Goal: Task Accomplishment & Management: Manage account settings

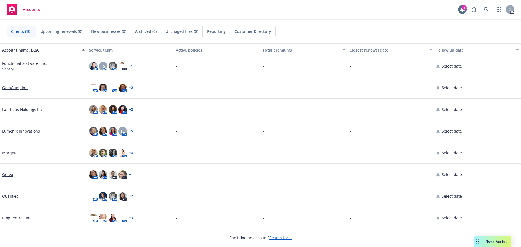
scroll to position [45, 0]
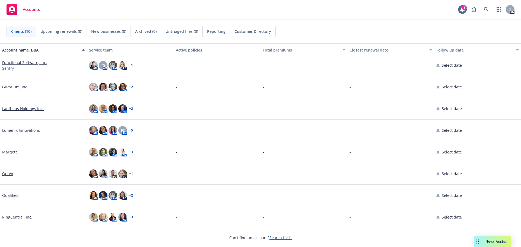
click at [17, 220] on div "RingCentral, Inc." at bounding box center [43, 217] width 87 height 22
click at [18, 218] on link "RingCentral, Inc." at bounding box center [17, 217] width 30 height 6
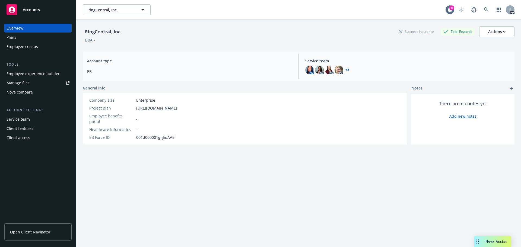
click at [345, 69] on link "+ 3" at bounding box center [347, 69] width 4 height 3
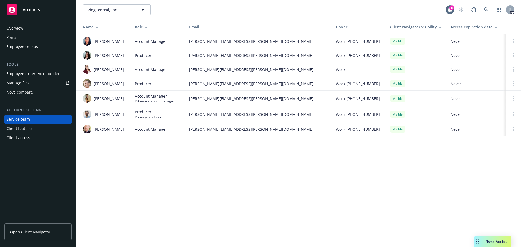
click at [25, 234] on span "Open Client Navigator" at bounding box center [30, 232] width 40 height 6
drag, startPoint x: 161, startPoint y: 211, endPoint x: 69, endPoint y: 123, distance: 126.4
click at [161, 211] on div "RingCentral, Inc. RingCentral, Inc. 8 PD Name Role Email Phone Client Navigator…" at bounding box center [298, 123] width 444 height 247
click at [489, 241] on span "Nova Assist" at bounding box center [495, 241] width 21 height 5
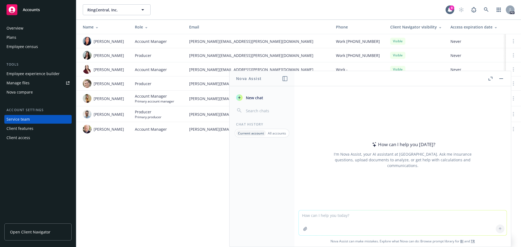
click at [336, 217] on textarea at bounding box center [403, 222] width 208 height 25
paste textarea "Hope you are having a nice start to your week. We have been advised by legal se…"
type textarea "make more concise: Hope you are having a nice start to your week. We have been …"
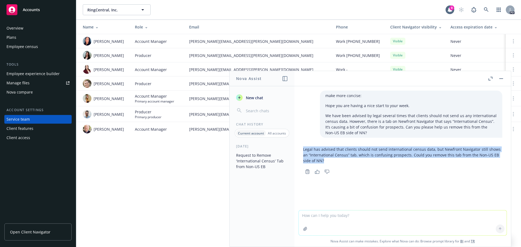
drag, startPoint x: 329, startPoint y: 161, endPoint x: 301, endPoint y: 150, distance: 29.2
click at [301, 150] on div "Legal has advised that clients should not send international census data, but N…" at bounding box center [403, 159] width 208 height 31
copy p "Legal has advised that clients should not send international census data, but N…"
click at [375, 162] on p "Legal has advised that clients should not send international census data, but N…" at bounding box center [402, 154] width 199 height 17
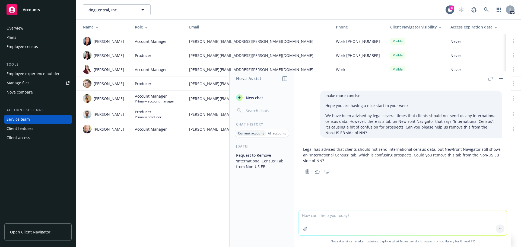
click at [165, 194] on div "RingCentral, Inc. RingCentral, Inc. 8 PD Name Role Email Phone Client Navigator…" at bounding box center [298, 123] width 444 height 247
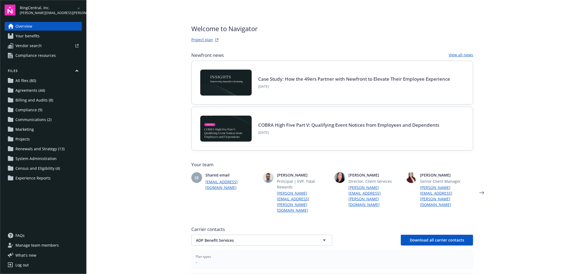
click at [28, 37] on span "Your benefits" at bounding box center [27, 36] width 24 height 9
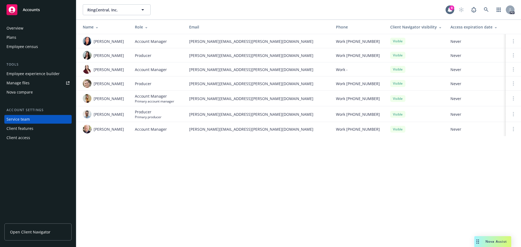
click at [26, 231] on span "Open Client Navigator" at bounding box center [30, 232] width 40 height 6
click at [496, 244] on div "Nova Assist" at bounding box center [492, 241] width 37 height 11
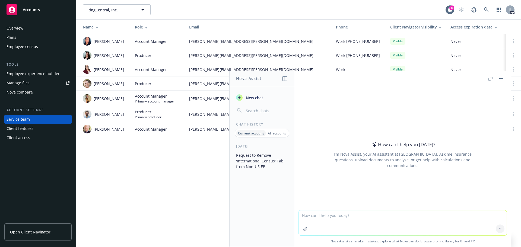
click at [324, 217] on textarea at bounding box center [403, 222] width 208 height 25
type textarea "p"
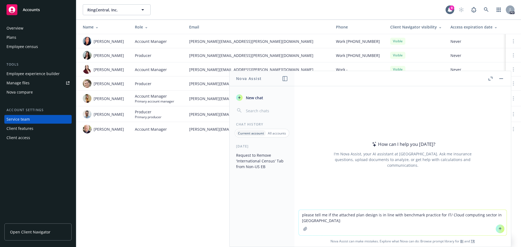
type textarea "please tell me if the attached plan design is in line with benchmark practice f…"
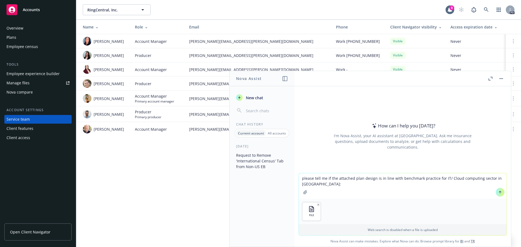
click at [499, 193] on icon at bounding box center [500, 192] width 4 height 4
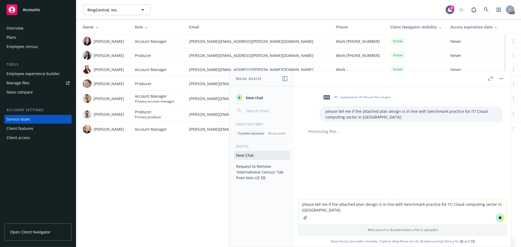
drag, startPoint x: 123, startPoint y: 195, endPoint x: 119, endPoint y: 200, distance: 6.5
click at [123, 195] on div "RingCentral, Inc. RingCentral, Inc. 8 PD Name Role Email Phone Client Navigator…" at bounding box center [298, 123] width 444 height 247
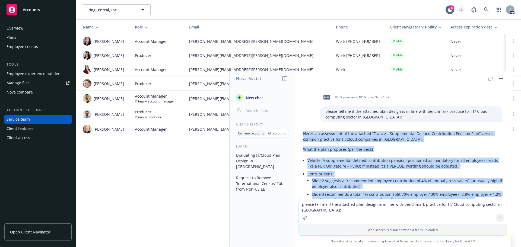
drag, startPoint x: 490, startPoint y: 170, endPoint x: 300, endPoint y: 134, distance: 194.2
copy div "Here’s an assessment of the attached “France – Supplemental Defined Contributio…"
click at [423, 166] on li "Vehicle: A supplemental defined contribution pension, positioned as mandatory f…" at bounding box center [404, 163] width 195 height 14
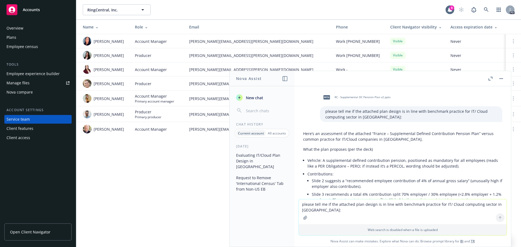
click at [348, 215] on textarea "please tell me if the attached plan design is in line with benchmark practice f…" at bounding box center [403, 211] width 208 height 25
click at [349, 206] on textarea "please tell me if the attached plan design is in line with benchmark practice f…" at bounding box center [403, 211] width 208 height 25
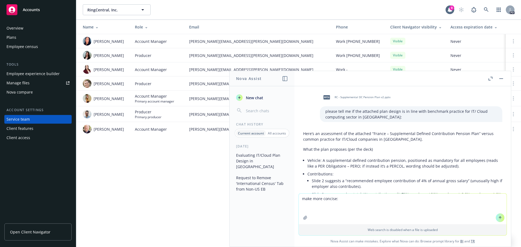
paste textarea "Thank you both for sending over the information about Marqeta’s UK benefits. Pl…"
type textarea "make more concise: Thank you both for sending over the information about Marqet…"
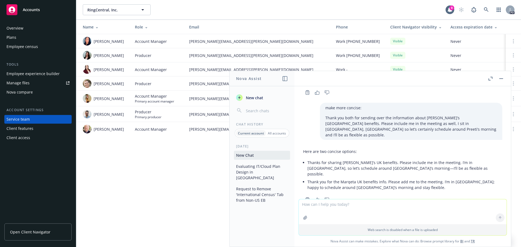
scroll to position [610, 0]
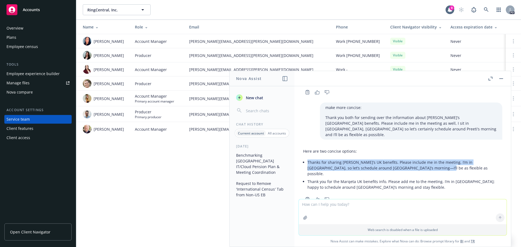
drag, startPoint x: 419, startPoint y: 157, endPoint x: 307, endPoint y: 152, distance: 112.4
click at [307, 158] on li "Thanks for sharing Marqeta’s UK benefits. Please include me in the meeting. I’m…" at bounding box center [404, 167] width 195 height 19
copy li "Thanks for sharing Marqeta’s UK benefits. Please include me in the meeting. I’m…"
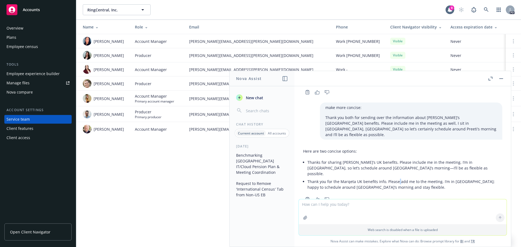
drag, startPoint x: 397, startPoint y: 162, endPoint x: 402, endPoint y: 165, distance: 6.3
click at [400, 178] on li "Thank you for the Marqeta UK benefits info. Please add me to the meeting. I’m i…" at bounding box center [404, 185] width 195 height 14
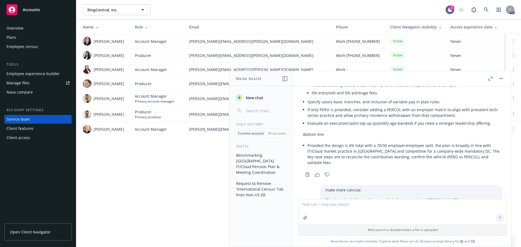
scroll to position [474, 0]
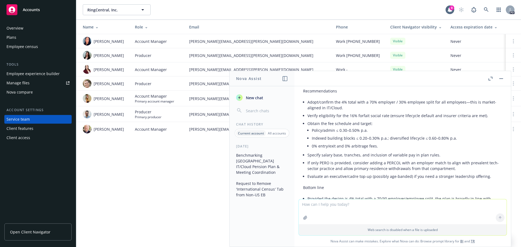
click at [403, 137] on li "Indexed building blocks ≤ 0.20–0.30% p.a.; diversified lifecycle ≤ 0.60–0.80% p…" at bounding box center [407, 138] width 190 height 8
click at [192, 182] on div "RingCentral, Inc. RingCentral, Inc. 8 PD Name Role Email Phone Client Navigator…" at bounding box center [298, 123] width 444 height 247
drag, startPoint x: 153, startPoint y: 186, endPoint x: 245, endPoint y: 184, distance: 91.7
click at [153, 186] on div "RingCentral, Inc. RingCentral, Inc. 8 PD Name Role Email Phone Client Navigator…" at bounding box center [298, 123] width 444 height 247
click at [163, 204] on div "RingCentral, Inc. RingCentral, Inc. 8 PD Name Role Email Phone Client Navigator…" at bounding box center [298, 123] width 444 height 247
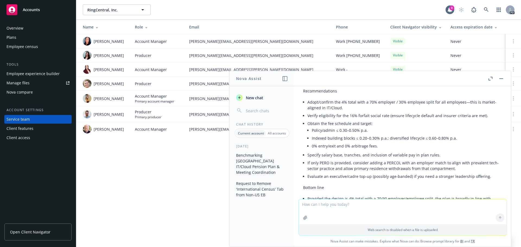
click at [378, 208] on textarea at bounding box center [403, 211] width 208 height 25
paste textarea "Thank you so much for the information! This has been given to Marina. They are …"
type textarea "make more concise: Thank you so much for the information! This has been given t…"
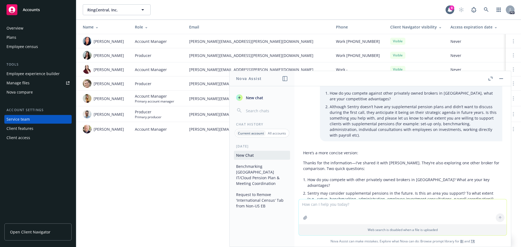
scroll to position [758, 0]
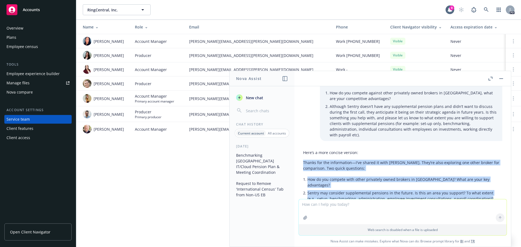
drag, startPoint x: 487, startPoint y: 170, endPoint x: 302, endPoint y: 142, distance: 187.3
click at [302, 147] on div "Here’s a more concise version: Thanks for the information—I've shared it with M…" at bounding box center [403, 180] width 208 height 67
copy div "Thanks for the information—I've shared it with Marina. They’re also exploring o…"
click at [401, 160] on p "Thanks for the information—I've shared it with Marina. They’re also exploring o…" at bounding box center [402, 165] width 199 height 11
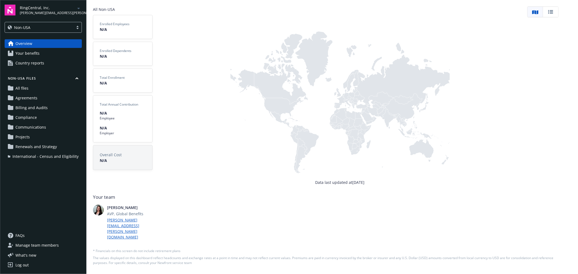
click at [25, 55] on span "Your benefits" at bounding box center [27, 53] width 24 height 9
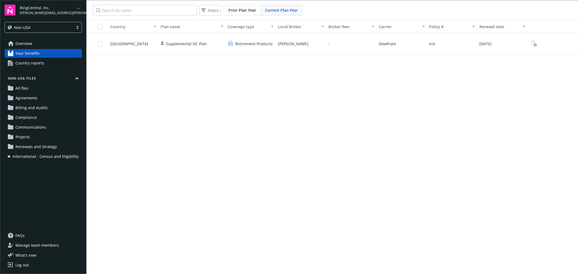
click at [479, 104] on div "Country Plan name Coverage type Local Broker Broker fees Carrier Policy # Renew…" at bounding box center [332, 147] width 492 height 255
click at [39, 211] on div "Overview Your benefits Country reports Non-USA Files All files Agreements Billi…" at bounding box center [43, 132] width 77 height 186
click at [318, 97] on div "Country Plan name Coverage type Local Broker Broker fees Carrier Policy # Renew…" at bounding box center [332, 147] width 492 height 255
